Goal: Task Accomplishment & Management: Manage account settings

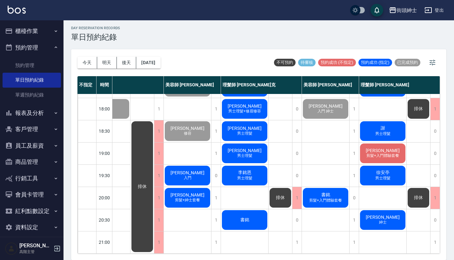
scroll to position [2, 0]
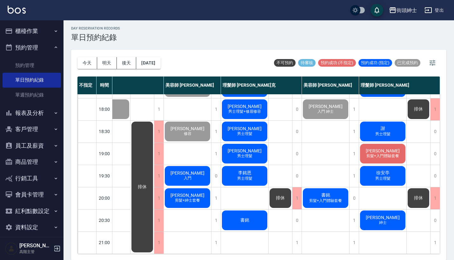
click at [314, 190] on div "書銘 剪髮+入門體驗套餐" at bounding box center [325, 198] width 47 height 22
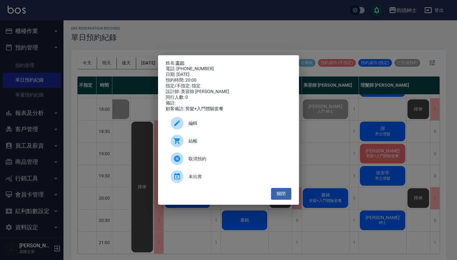
click at [180, 63] on link "書銘" at bounding box center [179, 62] width 9 height 5
click at [344, 24] on div "姓名: 書銘 電話: 0958708751 日期: 2025/09/26 預約時間: 20:00 指定/不指定: 指定 設計師: 美容師 小戴 同行人數: 0…" at bounding box center [228, 130] width 457 height 260
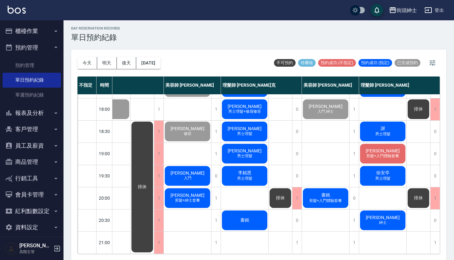
click at [325, 198] on span "剪髮+入門體驗套餐" at bounding box center [325, 200] width 35 height 5
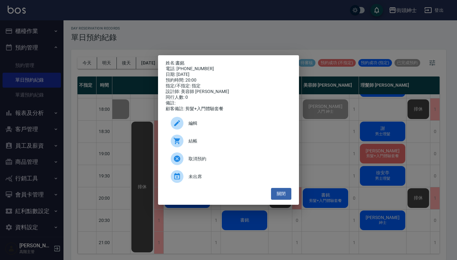
click at [394, 189] on div "姓名: 書銘 電話: 0958708751 日期: 2025/09/26 預約時間: 20:00 指定/不指定: 指定 設計師: 美容師 小戴 同行人數: 0…" at bounding box center [228, 130] width 457 height 260
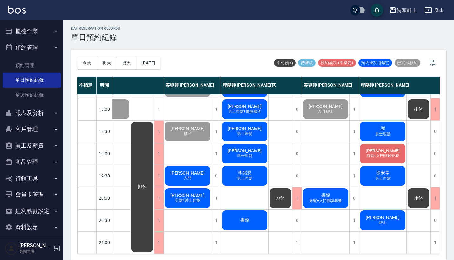
click at [320, 192] on span "書銘" at bounding box center [325, 195] width 11 height 6
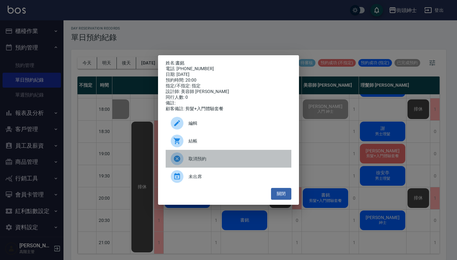
click at [205, 162] on span "取消預約" at bounding box center [237, 158] width 98 height 7
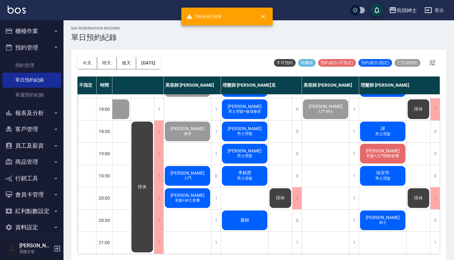
click at [246, 217] on span "書銘" at bounding box center [244, 220] width 11 height 6
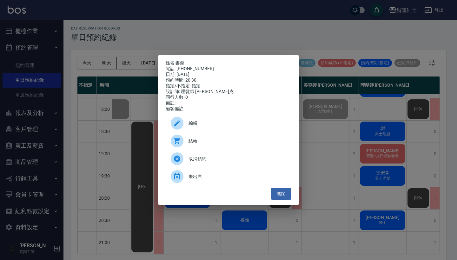
click at [194, 157] on div "取消預約" at bounding box center [229, 159] width 126 height 18
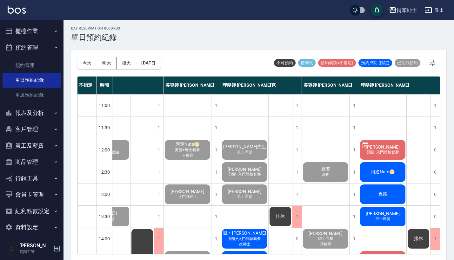
scroll to position [0, 33]
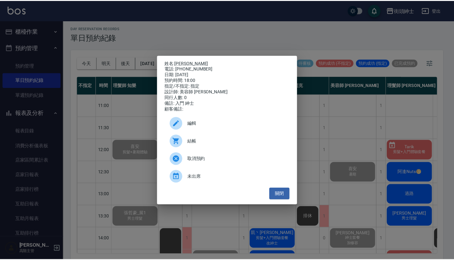
scroll to position [258, 32]
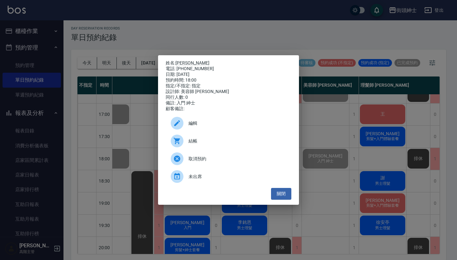
click at [47, 77] on div "姓名: [PERSON_NAME] 電話: [PHONE_NUMBER] 日期: [DATE] 預約時間: 18:00 指定/不指定: 指定 設計師: 美容師…" at bounding box center [228, 130] width 457 height 260
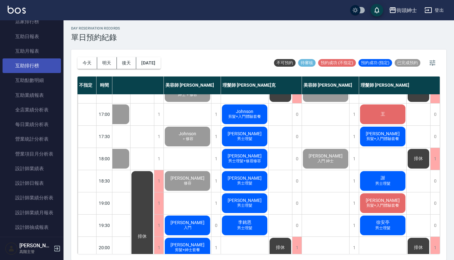
scroll to position [197, 0]
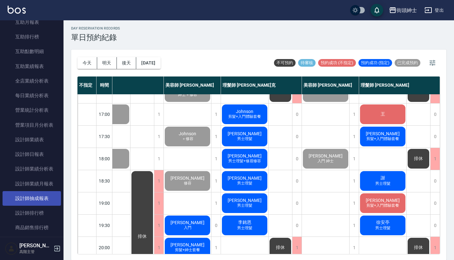
click at [43, 194] on link "設計師抽成報表" at bounding box center [32, 198] width 58 height 15
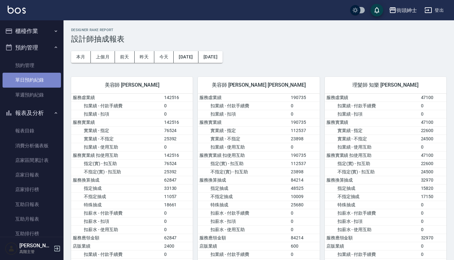
click at [46, 80] on link "單日預約紀錄" at bounding box center [32, 80] width 58 height 15
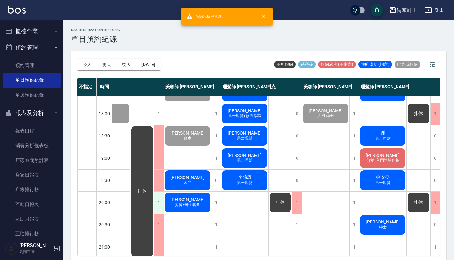
scroll to position [200, 33]
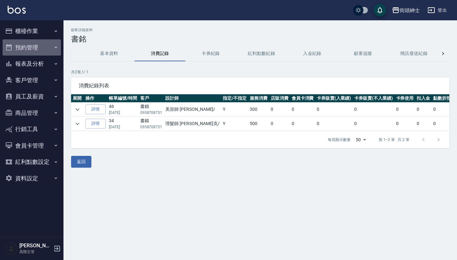
click at [34, 41] on button "預約管理" at bounding box center [32, 47] width 58 height 16
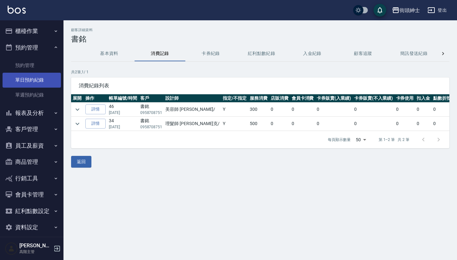
click at [43, 78] on link "單日預約紀錄" at bounding box center [32, 80] width 58 height 15
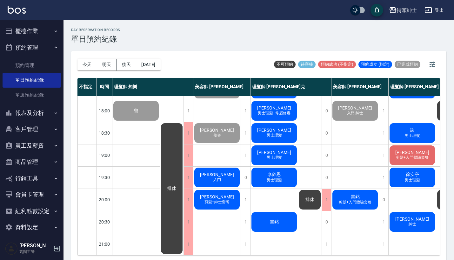
scroll to position [312, 0]
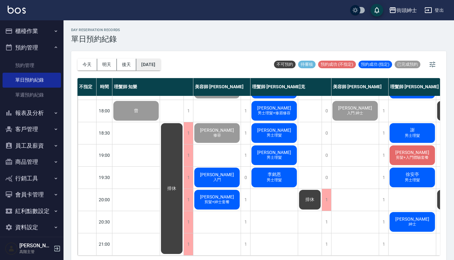
click at [159, 65] on button "[DATE]" at bounding box center [148, 65] width 24 height 12
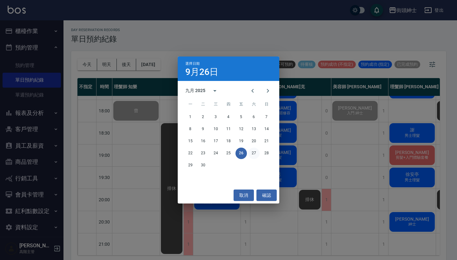
click at [255, 149] on button "27" at bounding box center [253, 152] width 11 height 11
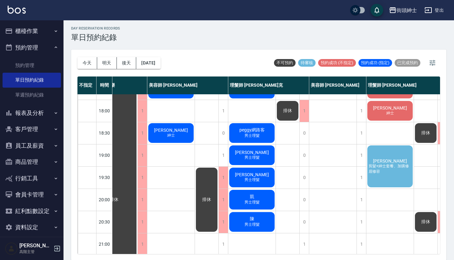
scroll to position [300, 22]
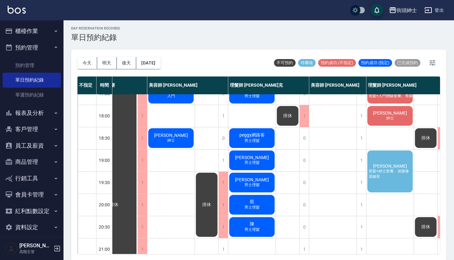
click at [384, 162] on div "周曉佑 剪髮+紳士套餐、加購修眉修容" at bounding box center [389, 171] width 47 height 44
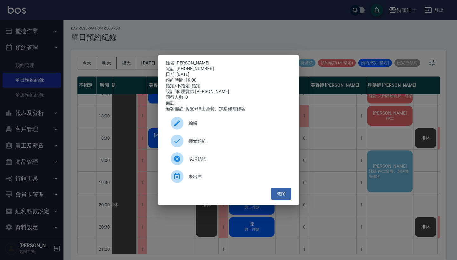
click at [248, 144] on span "接受預約" at bounding box center [237, 141] width 98 height 7
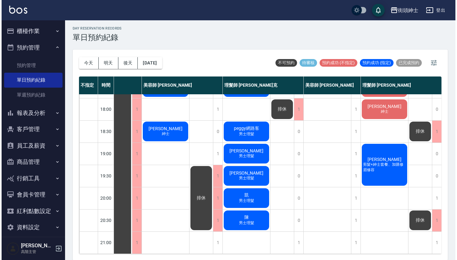
scroll to position [312, 29]
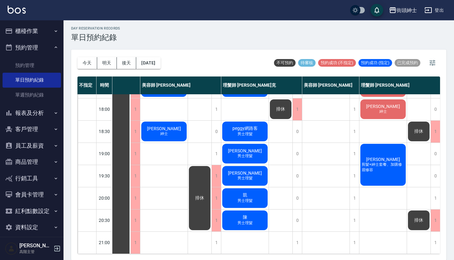
click at [389, 162] on span "剪髮+紳士套餐、加購修眉修容" at bounding box center [382, 167] width 45 height 11
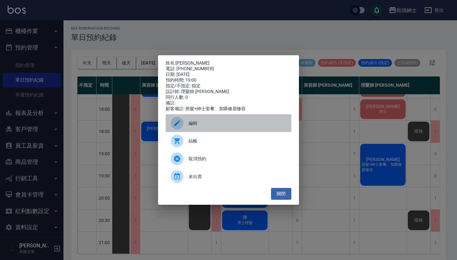
click at [237, 126] on span "編輯" at bounding box center [237, 123] width 98 height 7
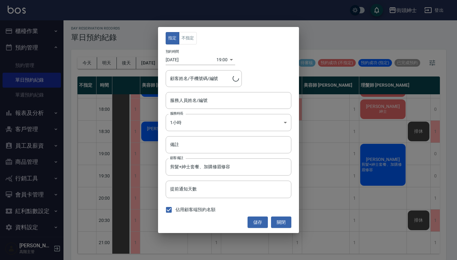
type input "理髮師 eric(無代號)"
type input "周曉佑/0958766870"
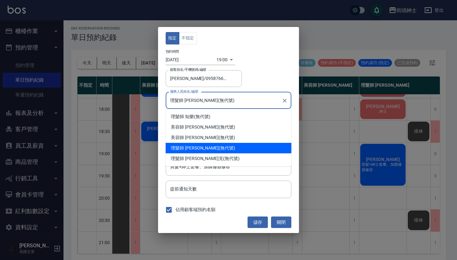
click at [203, 101] on input "理髮師 eric(無代號)" at bounding box center [223, 100] width 110 height 11
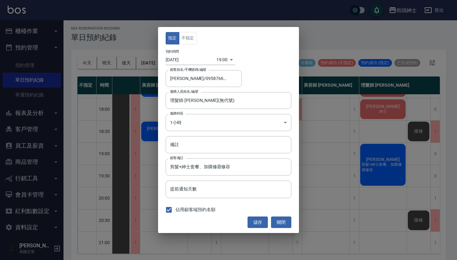
click at [343, 154] on div "指定 不指定 預約時間 2025/09/27 19:00 1758970800000 顧客姓名/手機號碼/編號 周曉佑/0958766870 顧客姓名/手機號…" at bounding box center [228, 130] width 457 height 260
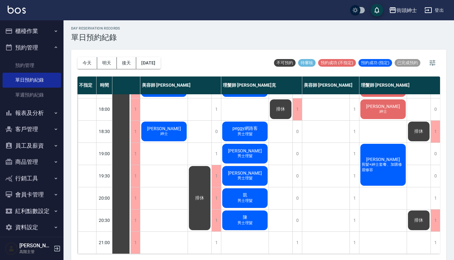
click at [383, 157] on span "周曉佑" at bounding box center [382, 159] width 36 height 5
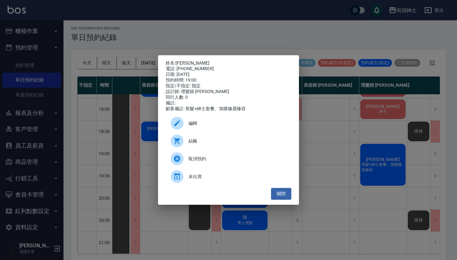
click at [198, 127] on span "編輯" at bounding box center [237, 123] width 98 height 7
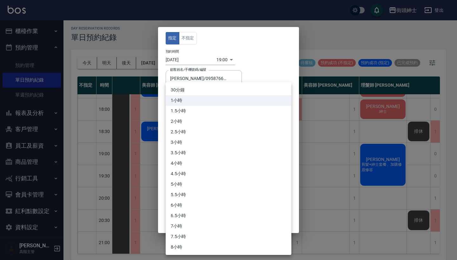
click at [206, 120] on body "街頭紳士 登出 櫃檯作業 打帳單 帳單列表 掛單列表 座位開單 營業儀表板 現金收支登錄 高階收支登錄 材料自購登錄 每日結帳 排班表 現場電腦打卡 掃碼打卡…" at bounding box center [228, 129] width 457 height 262
click at [205, 92] on li "30分鐘" at bounding box center [229, 90] width 126 height 10
type input "1"
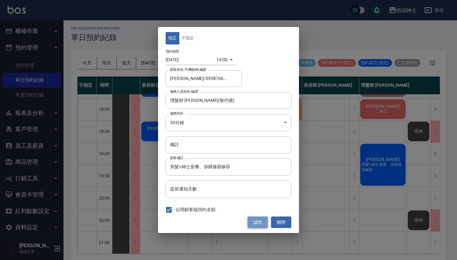
click at [257, 216] on button "儲存" at bounding box center [257, 222] width 20 height 12
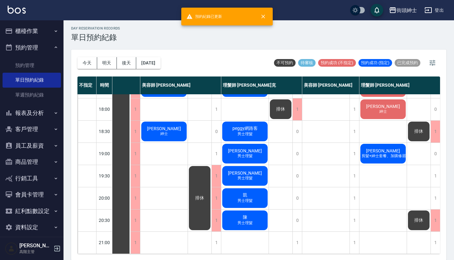
click at [393, 147] on div "周曉佑 剪髮+紳士套餐、加購修眉修容" at bounding box center [382, 154] width 47 height 22
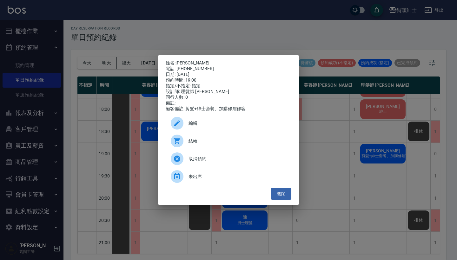
drag, startPoint x: 201, startPoint y: 66, endPoint x: 177, endPoint y: 62, distance: 24.1
click at [177, 62] on div "姓名: 周曉佑 電話: 0958766870 日期: 2025/09/27 預約時間: 19:00 指定/不指定: 指定 設計師: 理髮師 eric 同行人數…" at bounding box center [229, 85] width 126 height 51
copy div "姓名: 周曉佑 電話: 0958766870"
click at [258, 27] on div "姓名: 周曉佑 電話: 0958766870 日期: 2025/09/27 預約時間: 19:00 指定/不指定: 指定 設計師: 理髮師 eric 同行人數…" at bounding box center [228, 130] width 457 height 260
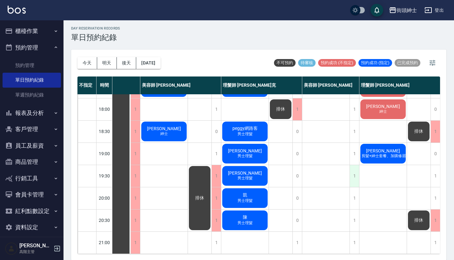
click at [352, 165] on div "1" at bounding box center [354, 176] width 10 height 22
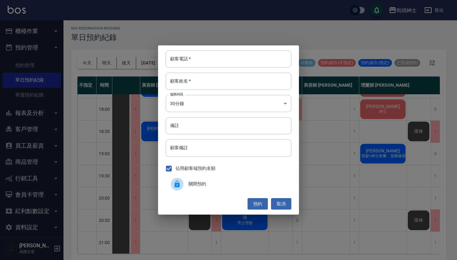
click at [258, 69] on div "顧客電話   * 顧客電話   * 顧客姓名   * 顧客姓名   * 服務時長 30分鐘 1 服務時長 備註 備註 顧客備註 顧客備註 佔用顧客端預約名額 …" at bounding box center [228, 129] width 141 height 169
paste input "周曉佑 電話: 0958766870"
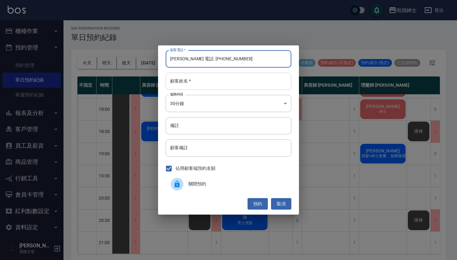
type input "周曉佑 電話: 0958766870"
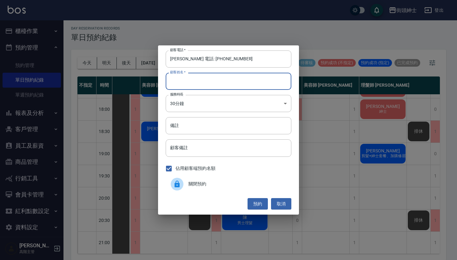
paste input "周曉佑 電話: 0958766870"
type input "周曉佑 電話: 0958766870"
click at [344, 172] on div "顧客電話   * 周曉佑 電話: 0958766870 顧客電話   * 顧客姓名   * 周曉佑 電話: 0958766870 顧客姓名   * 服務時長 …" at bounding box center [228, 130] width 457 height 260
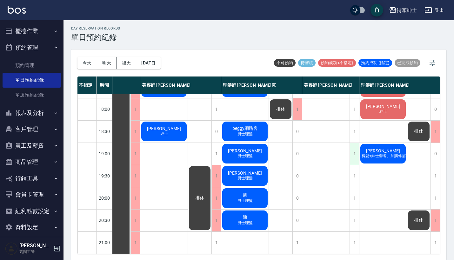
click at [354, 149] on div "1" at bounding box center [354, 154] width 10 height 22
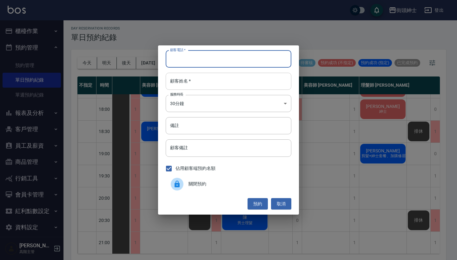
paste input "周曉佑 電話: 0958766870"
type input "周曉佑 電話: 0958766870"
paste input "周曉佑 電話: 0958766870"
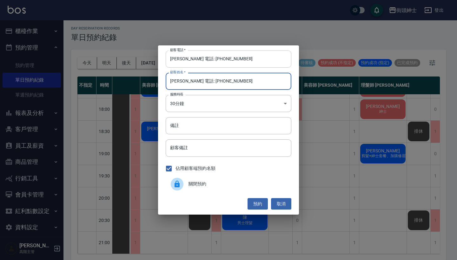
type input "周曉佑 電話: 0958766870"
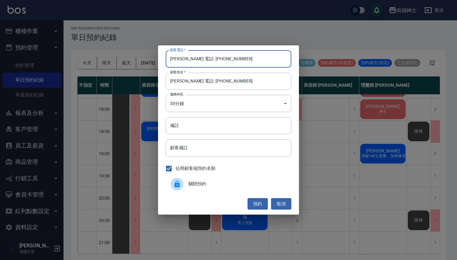
drag, startPoint x: 196, startPoint y: 57, endPoint x: 147, endPoint y: 67, distance: 49.5
click at [150, 66] on div "顧客電話   * 周曉佑 電話: 0958766870 顧客電話   * 顧客姓名   * 周曉佑 電話: 0958766870 顧客姓名   * 服務時長 …" at bounding box center [228, 130] width 457 height 260
type input "周"
paste input "周曉佑 電話: 0958766870"
type input "0958766870"
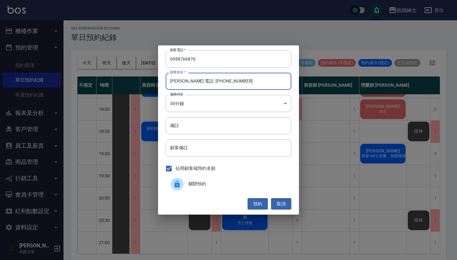
drag, startPoint x: 231, startPoint y: 81, endPoint x: 185, endPoint y: 84, distance: 46.1
click at [185, 84] on input "周曉佑 電話: 0958766870" at bounding box center [229, 81] width 126 height 17
type input "周曉佑"
click at [258, 202] on button "預約" at bounding box center [257, 204] width 20 height 12
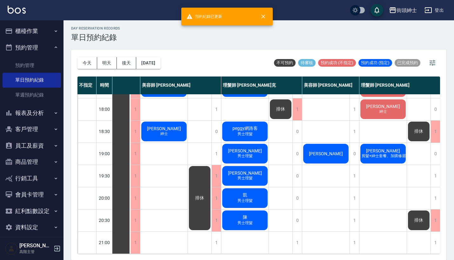
click at [337, 151] on div "[PERSON_NAME]" at bounding box center [325, 154] width 47 height 22
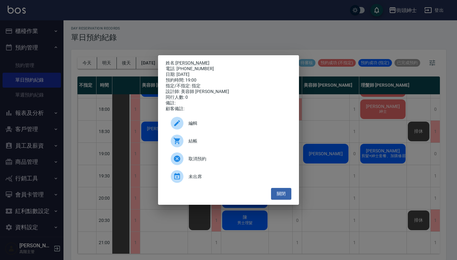
click at [243, 119] on div "編輯" at bounding box center [229, 123] width 126 height 18
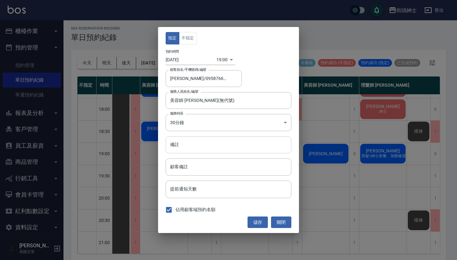
click at [220, 143] on input "備註" at bounding box center [229, 144] width 126 height 17
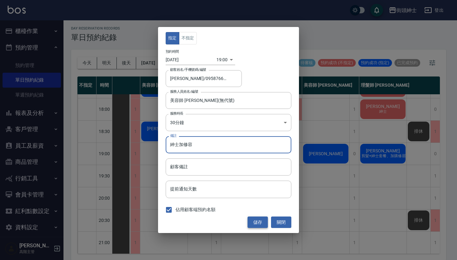
type input "紳士加修容"
click at [253, 227] on button "儲存" at bounding box center [257, 222] width 20 height 12
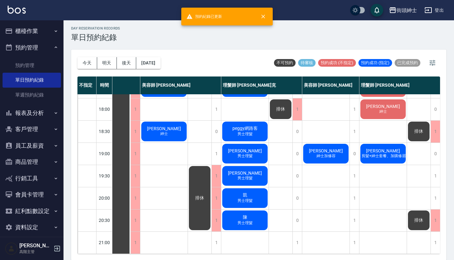
click at [376, 148] on span "[PERSON_NAME]" at bounding box center [382, 150] width 36 height 5
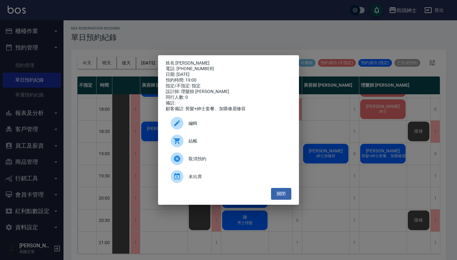
click at [264, 122] on div "編輯" at bounding box center [229, 123] width 126 height 18
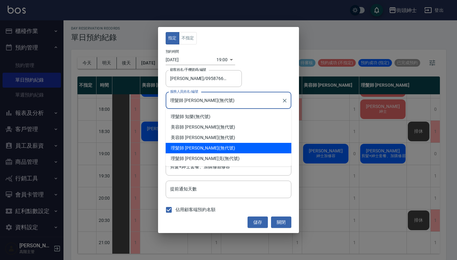
click at [205, 100] on input "理髮師 eric(無代號)" at bounding box center [223, 100] width 110 height 11
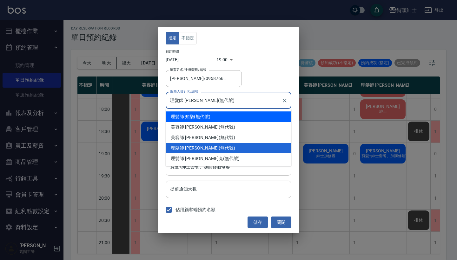
click at [219, 60] on body "街頭紳士 登出 櫃檯作業 打帳單 帳單列表 掛單列表 座位開單 營業儀表板 現金收支登錄 高階收支登錄 材料自購登錄 每日結帳 排班表 現場電腦打卡 掃碼打卡…" at bounding box center [228, 129] width 457 height 262
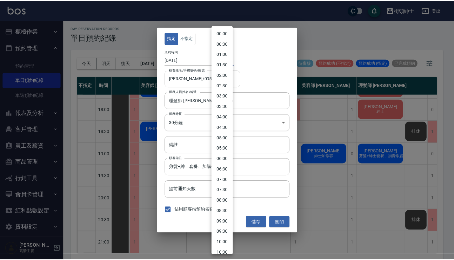
scroll to position [278, 0]
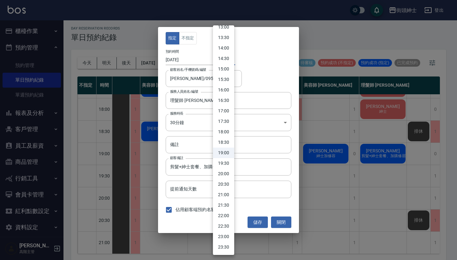
click at [225, 167] on li "19:30" at bounding box center [223, 163] width 21 height 10
type input "1758972600000"
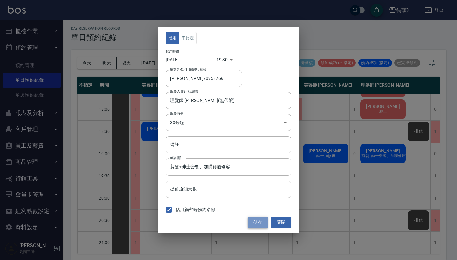
click at [259, 219] on button "儲存" at bounding box center [257, 222] width 20 height 12
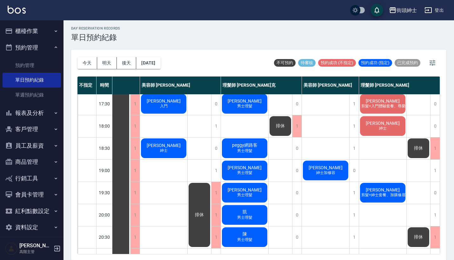
scroll to position [272, 32]
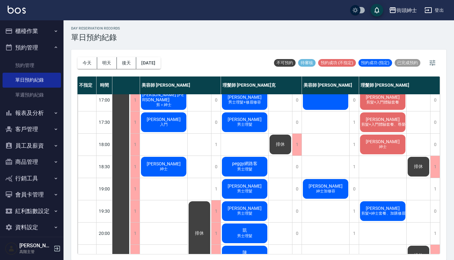
click at [315, 190] on span "紳士加修容" at bounding box center [326, 190] width 22 height 5
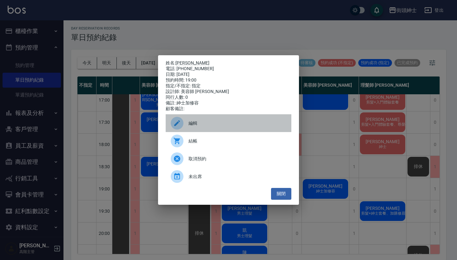
click at [223, 127] on span "編輯" at bounding box center [237, 123] width 98 height 7
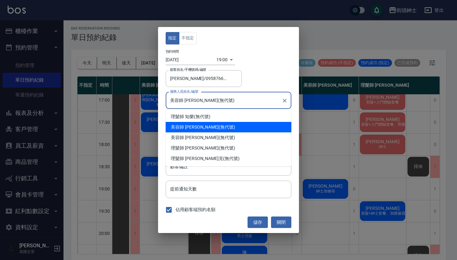
click at [209, 98] on input "美容師 小戴(無代號)" at bounding box center [223, 100] width 110 height 11
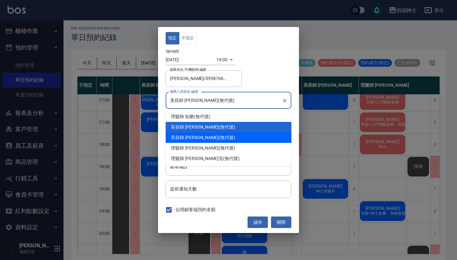
click at [213, 135] on div "美容師 Cherry (無代號)" at bounding box center [229, 137] width 126 height 10
type input "美容師 Cherry(無代號)"
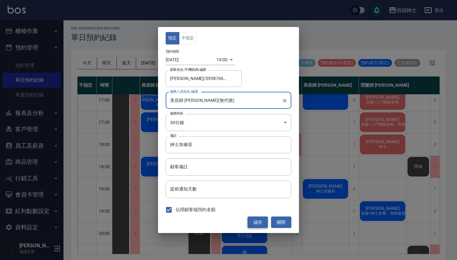
click at [259, 219] on button "儲存" at bounding box center [257, 222] width 20 height 12
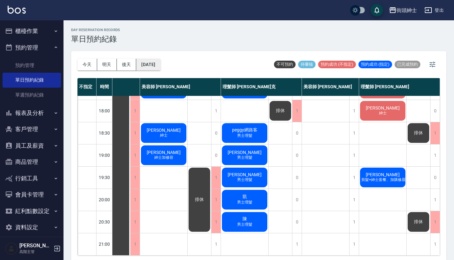
scroll to position [312, 29]
click at [153, 63] on button "[DATE]" at bounding box center [148, 65] width 24 height 12
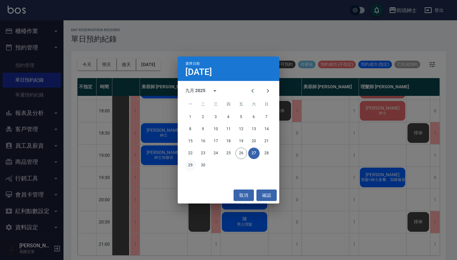
click at [190, 164] on button "29" at bounding box center [190, 165] width 11 height 11
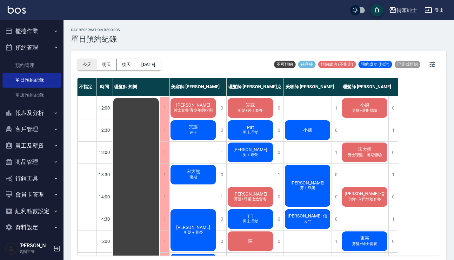
click at [90, 65] on button "今天" at bounding box center [87, 65] width 20 height 12
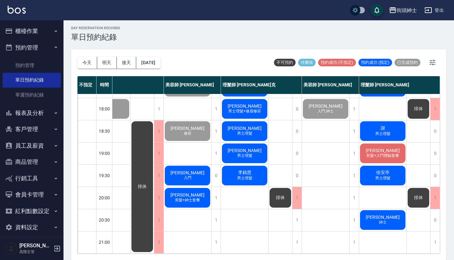
scroll to position [2, 0]
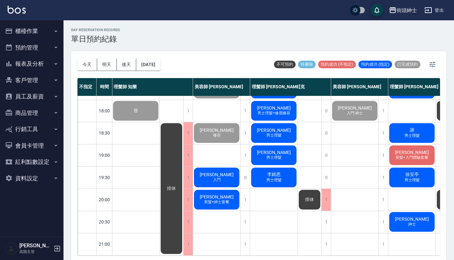
scroll to position [312, 0]
click at [109, 67] on button "明天" at bounding box center [107, 65] width 20 height 12
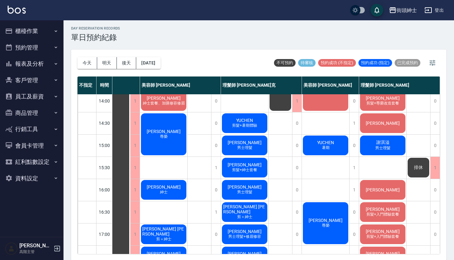
scroll to position [110, 32]
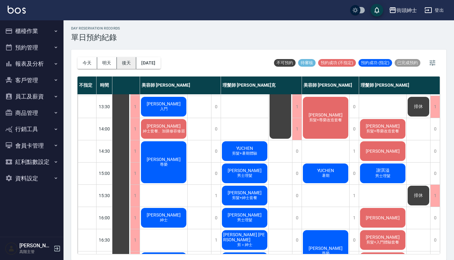
click at [121, 60] on button "後天" at bounding box center [127, 63] width 20 height 12
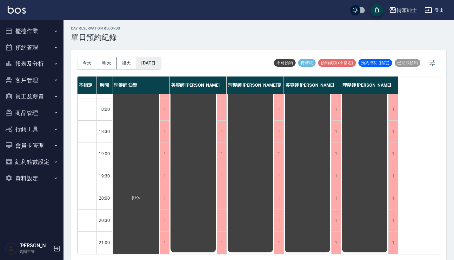
scroll to position [312, 0]
click at [157, 62] on button "2025/09/28" at bounding box center [148, 63] width 24 height 12
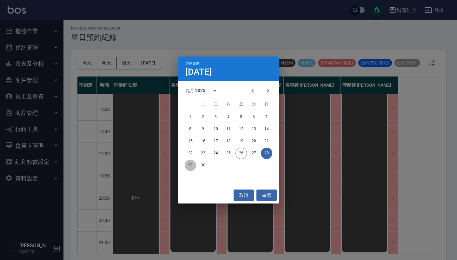
click at [189, 163] on button "29" at bounding box center [190, 165] width 11 height 11
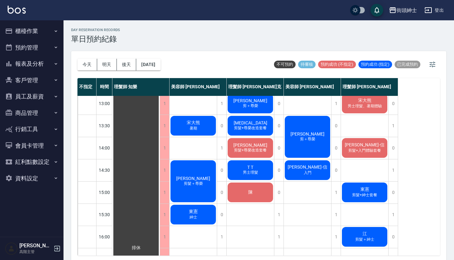
scroll to position [85, 0]
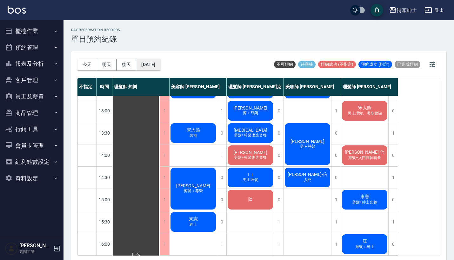
click at [160, 66] on button "2025/09/29" at bounding box center [148, 65] width 24 height 12
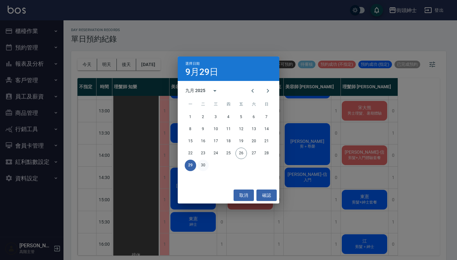
click at [201, 169] on button "30" at bounding box center [202, 165] width 11 height 11
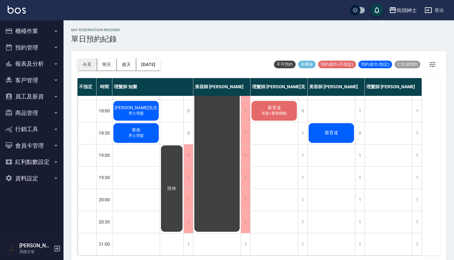
scroll to position [312, 0]
click at [92, 59] on button "今天" at bounding box center [87, 65] width 20 height 12
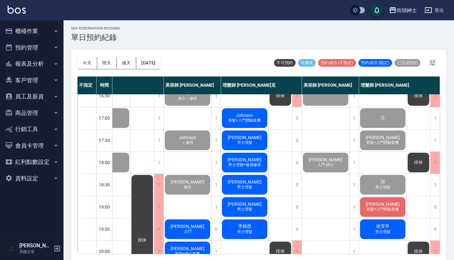
scroll to position [274, 33]
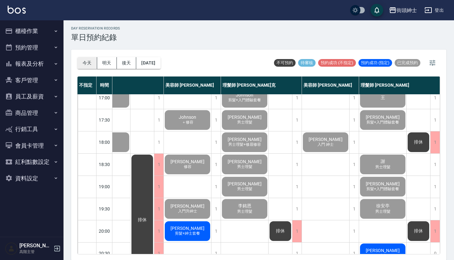
click at [84, 62] on button "今天" at bounding box center [87, 63] width 20 height 12
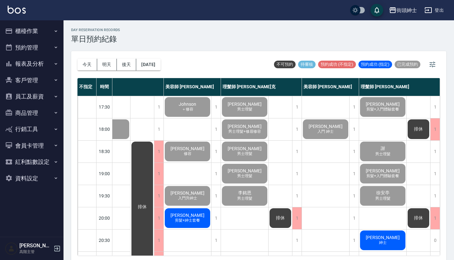
scroll to position [0, 0]
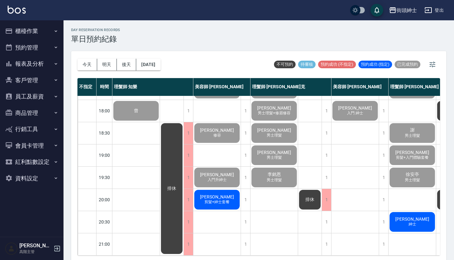
scroll to position [312, 0]
click at [110, 66] on button "明天" at bounding box center [107, 65] width 20 height 12
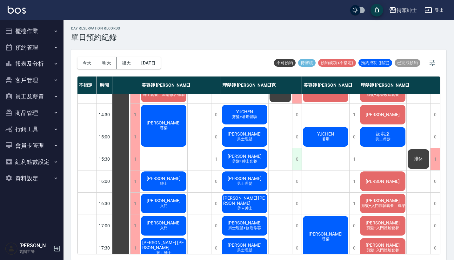
scroll to position [110, 31]
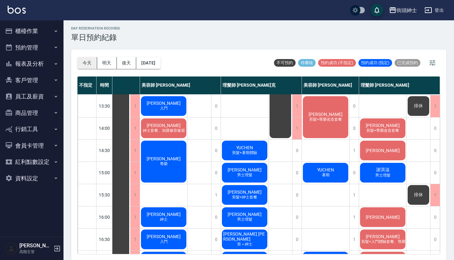
click at [85, 62] on button "今天" at bounding box center [87, 63] width 20 height 12
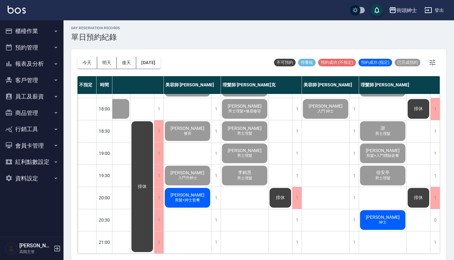
scroll to position [2, 0]
